Goal: Information Seeking & Learning: Learn about a topic

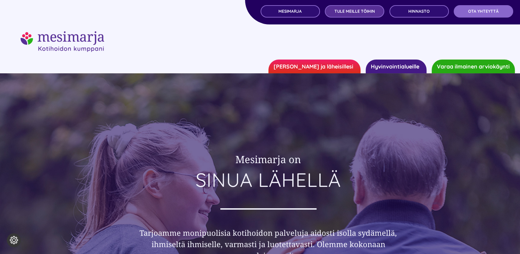
click at [329, 9] on link "TULE MEILLE TÖIHIN" at bounding box center [354, 11] width 59 height 12
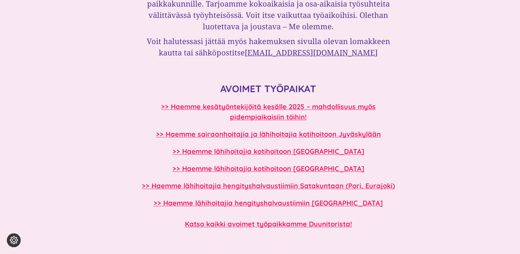
scroll to position [550, 0]
click at [241, 135] on b ">> Haemme sairaanhoitajia ja lähihoitajia kotihoitoon Jyväskylään" at bounding box center [268, 133] width 225 height 9
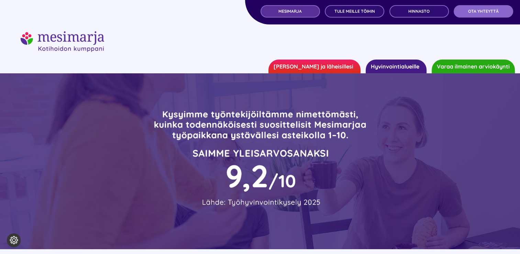
click at [270, 10] on link "MESIMARJA" at bounding box center [290, 11] width 59 height 12
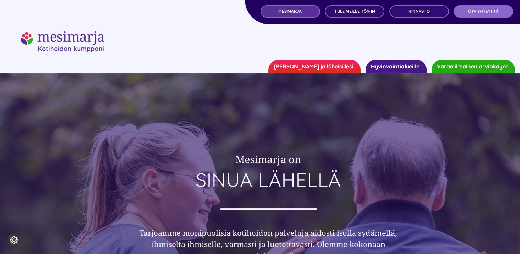
click at [301, 16] on link "MESIMARJA" at bounding box center [290, 11] width 59 height 12
click at [399, 63] on link "Hyvinvointialueille" at bounding box center [396, 66] width 61 height 14
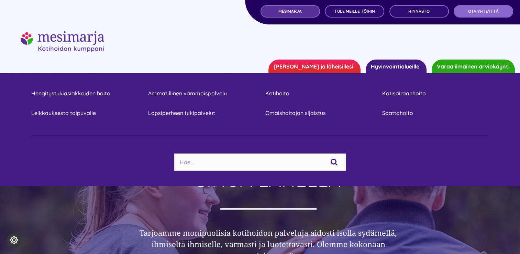
click at [292, 11] on span "MESIMARJA" at bounding box center [289, 11] width 23 height 5
